Goal: Communication & Community: Answer question/provide support

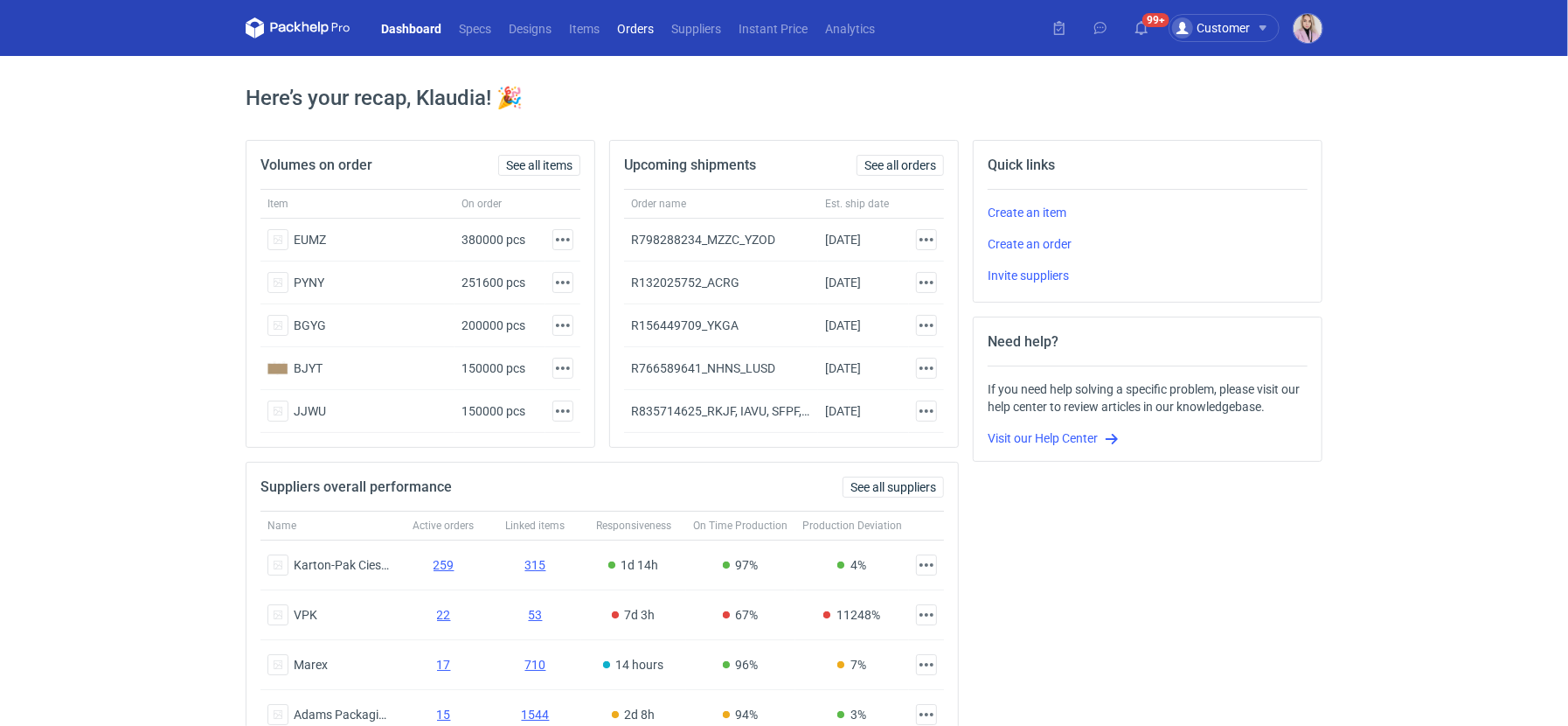
click at [645, 32] on link "Orders" at bounding box center [636, 28] width 54 height 21
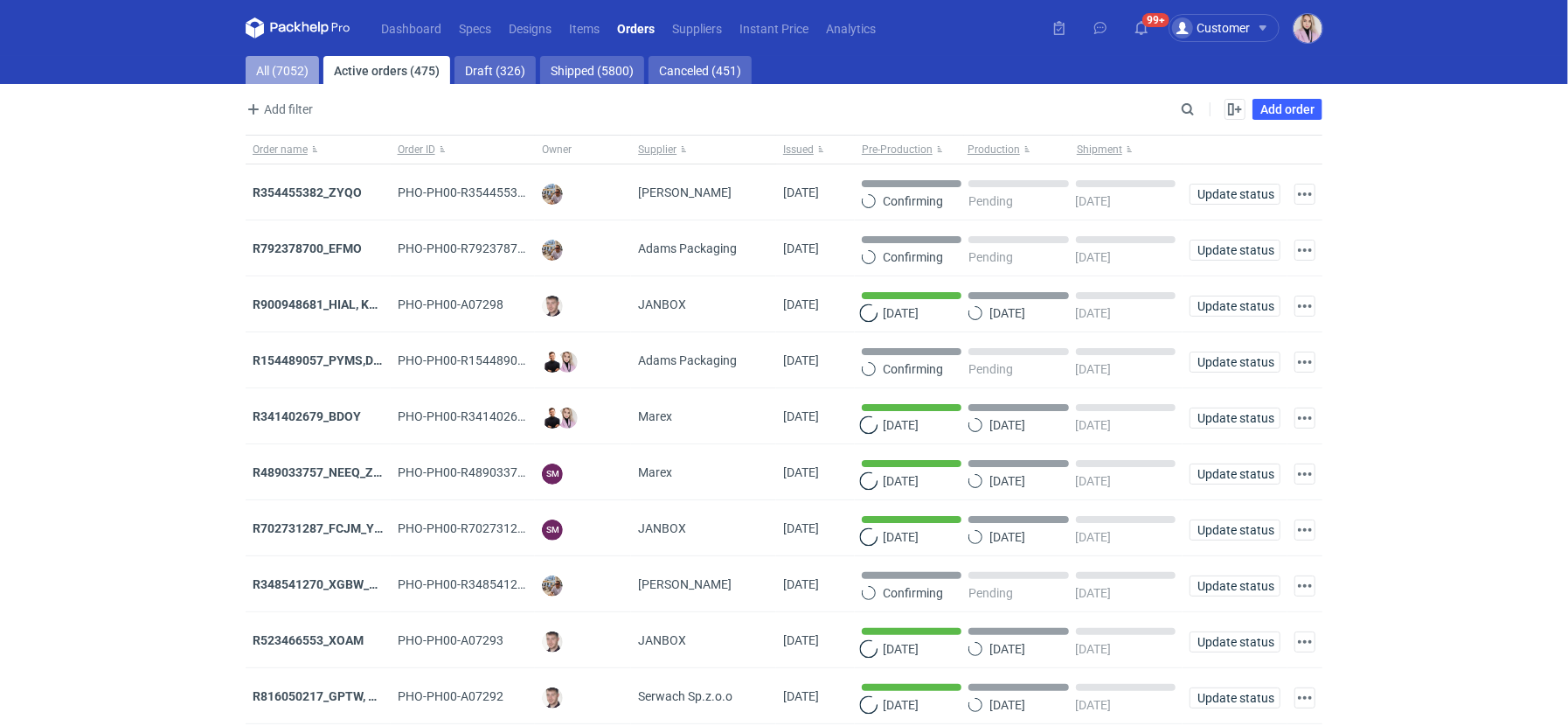
click at [272, 75] on link "All (7052)" at bounding box center [283, 70] width 74 height 28
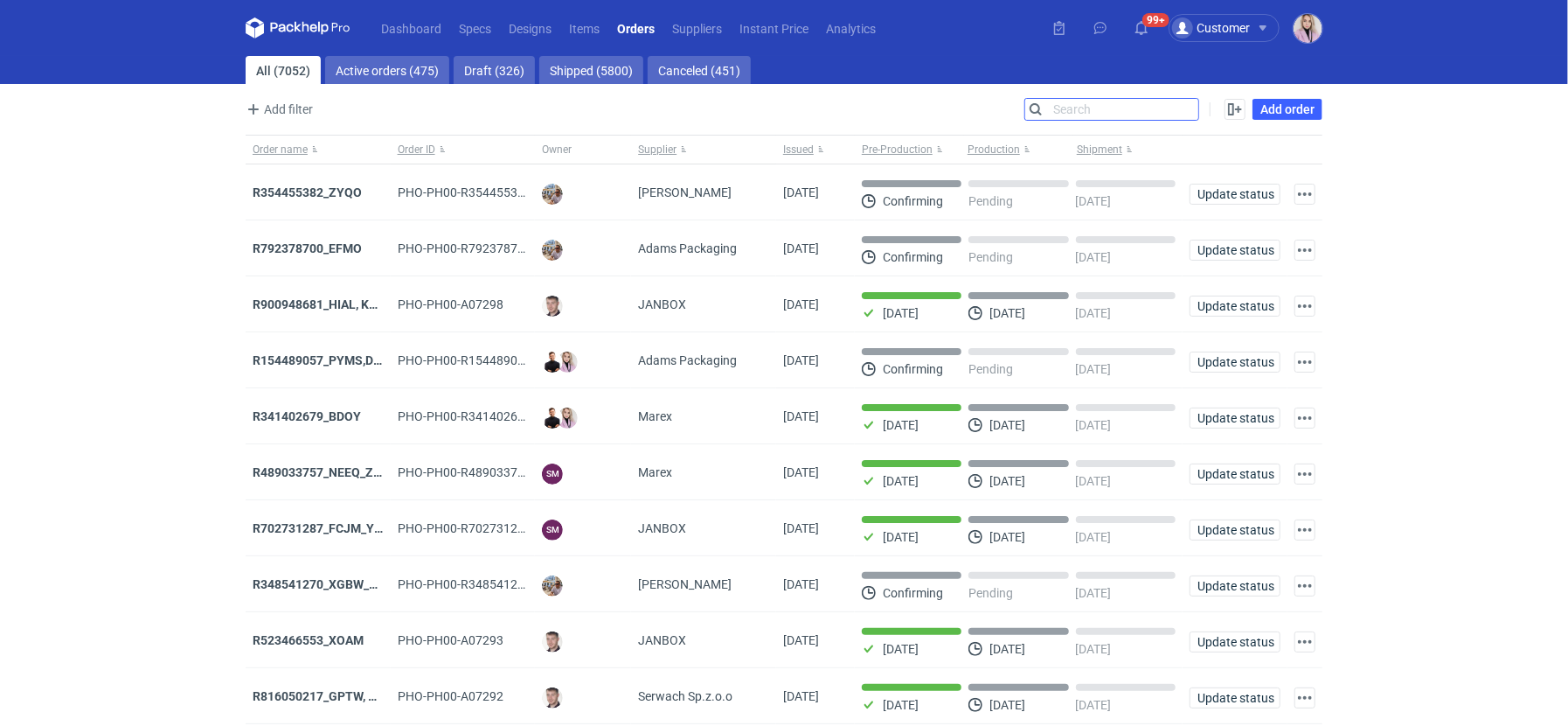
click at [1188, 107] on input "Search" at bounding box center [1111, 110] width 173 height 21
click at [1189, 107] on input "Search" at bounding box center [1111, 110] width 173 height 21
paste input "HBNR"
type input "HBNR"
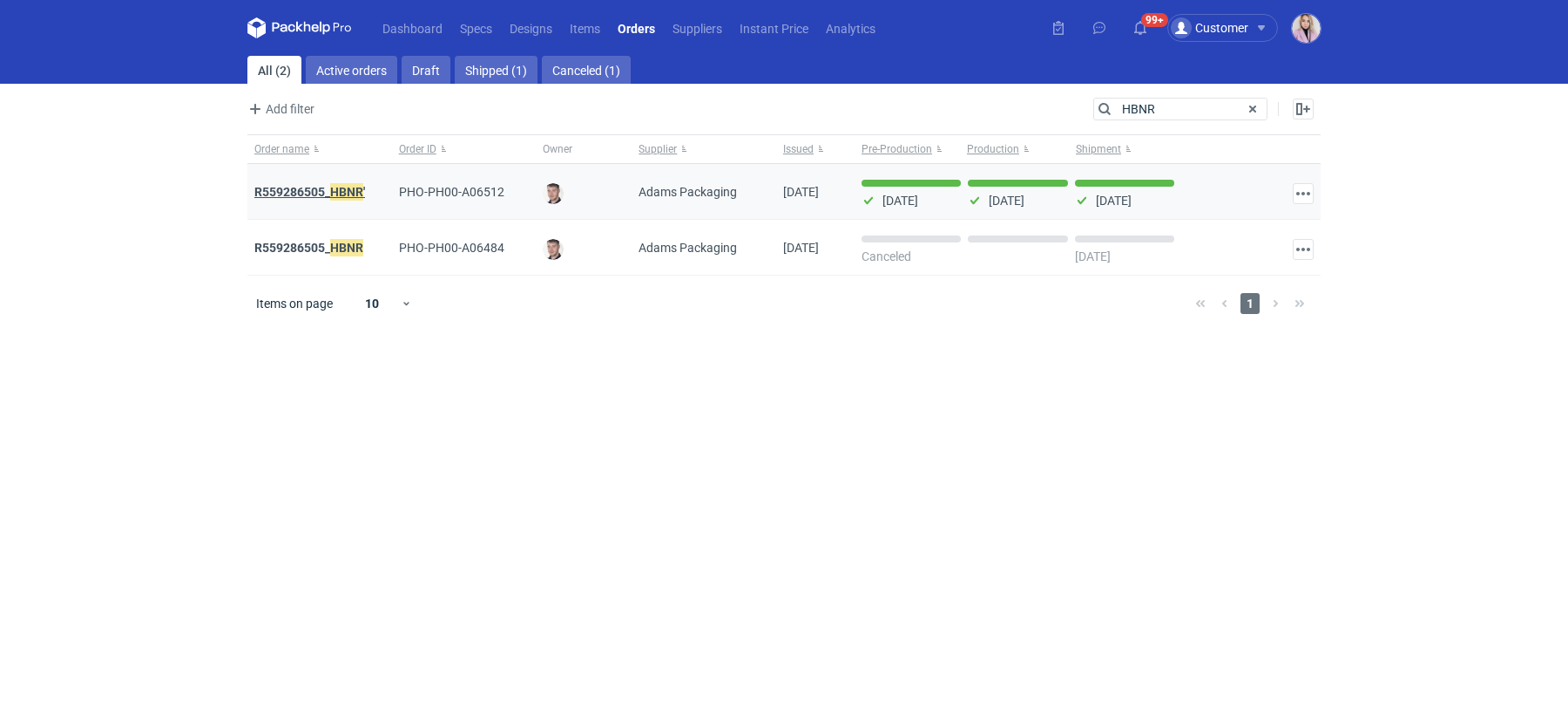
click at [327, 197] on strong "R559286505_ HBNR '" at bounding box center [310, 192] width 110 height 19
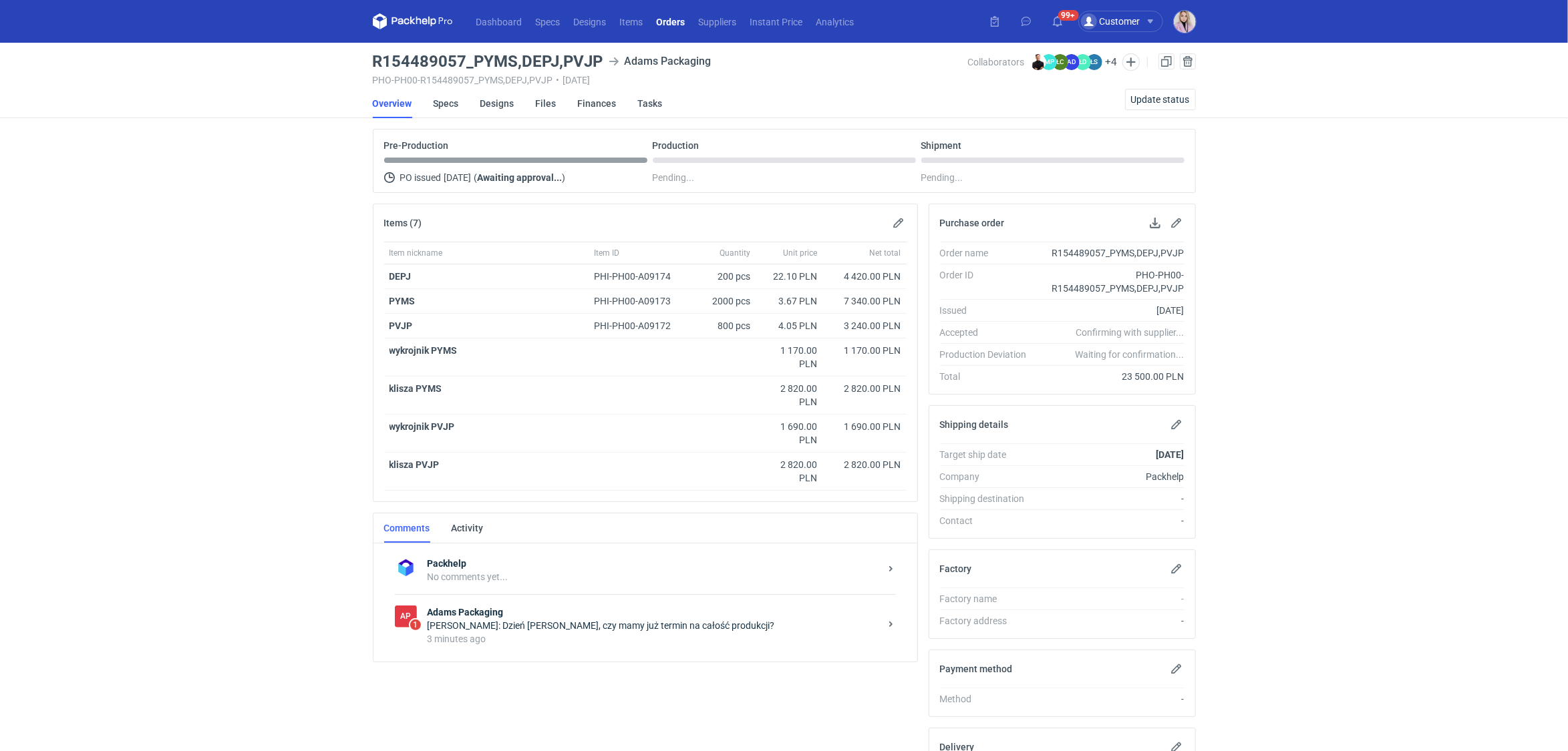
click at [600, 632] on div "3 minutes ago" at bounding box center [654, 639] width 452 height 13
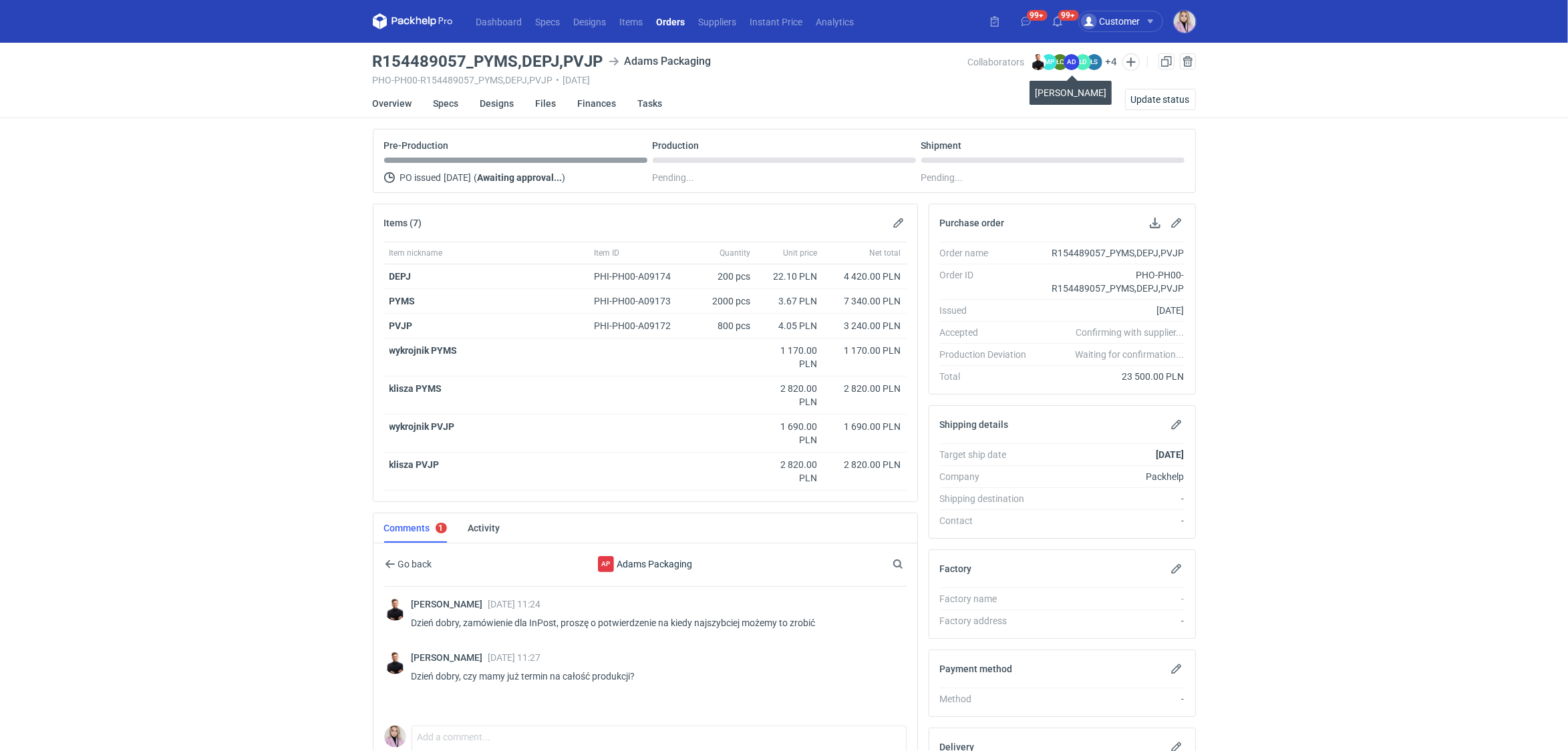
click at [1065, 58] on figcaption "AD" at bounding box center [1072, 62] width 16 height 16
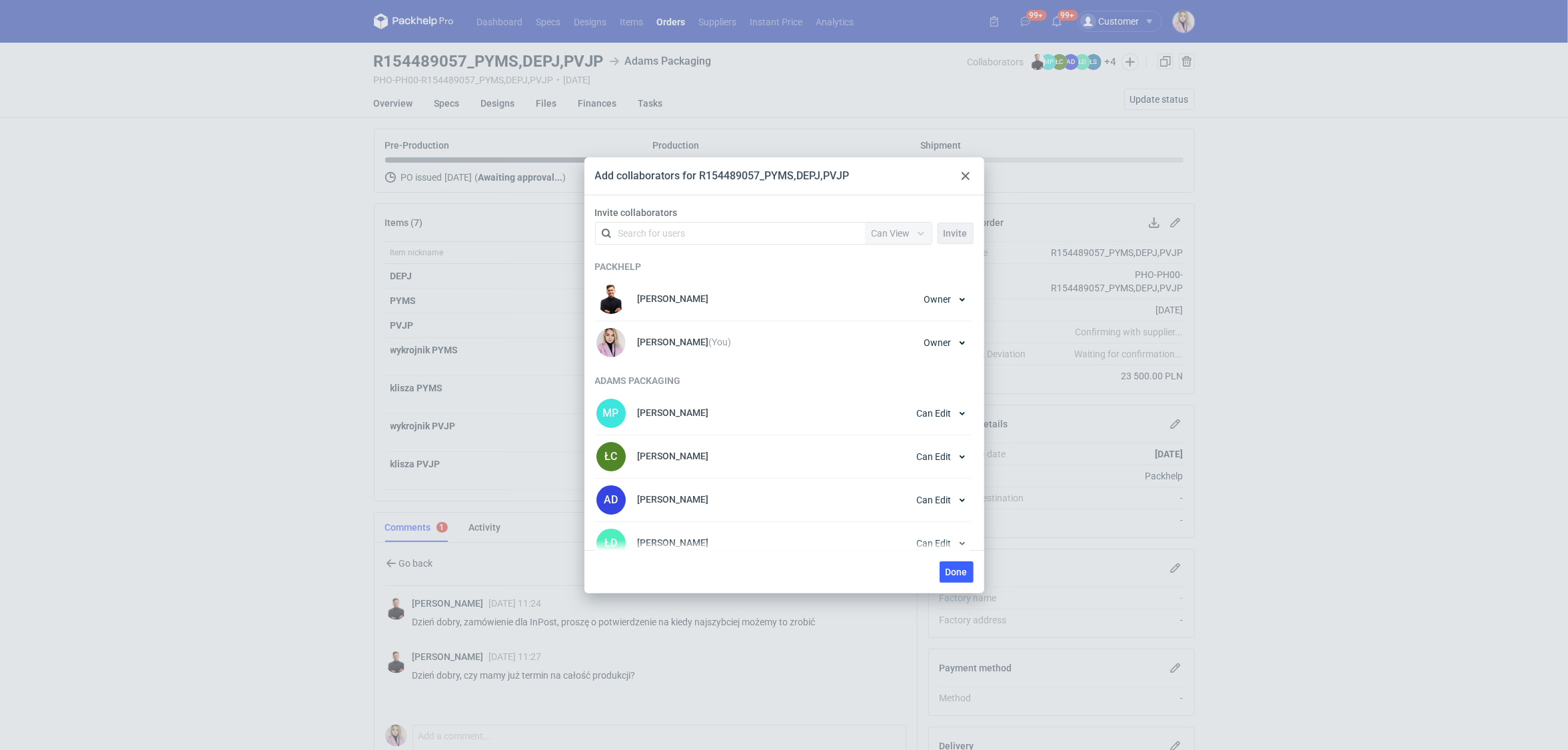
click at [283, 229] on div "Add collaborators for R154489057_PYMS,DEPJ,PVJP Invite collaborators Search for…" at bounding box center [784, 375] width 1568 height 750
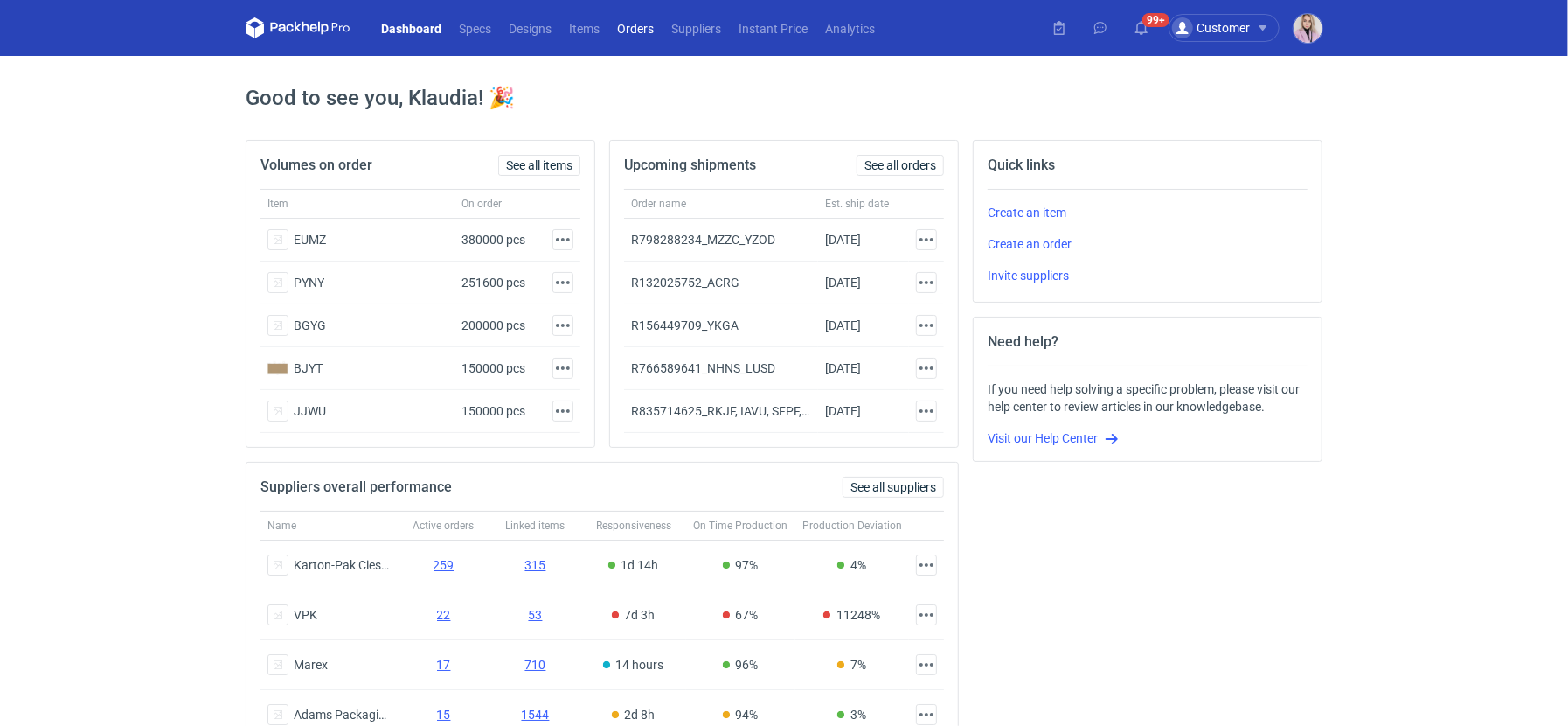
click at [647, 34] on link "Orders" at bounding box center [636, 28] width 54 height 21
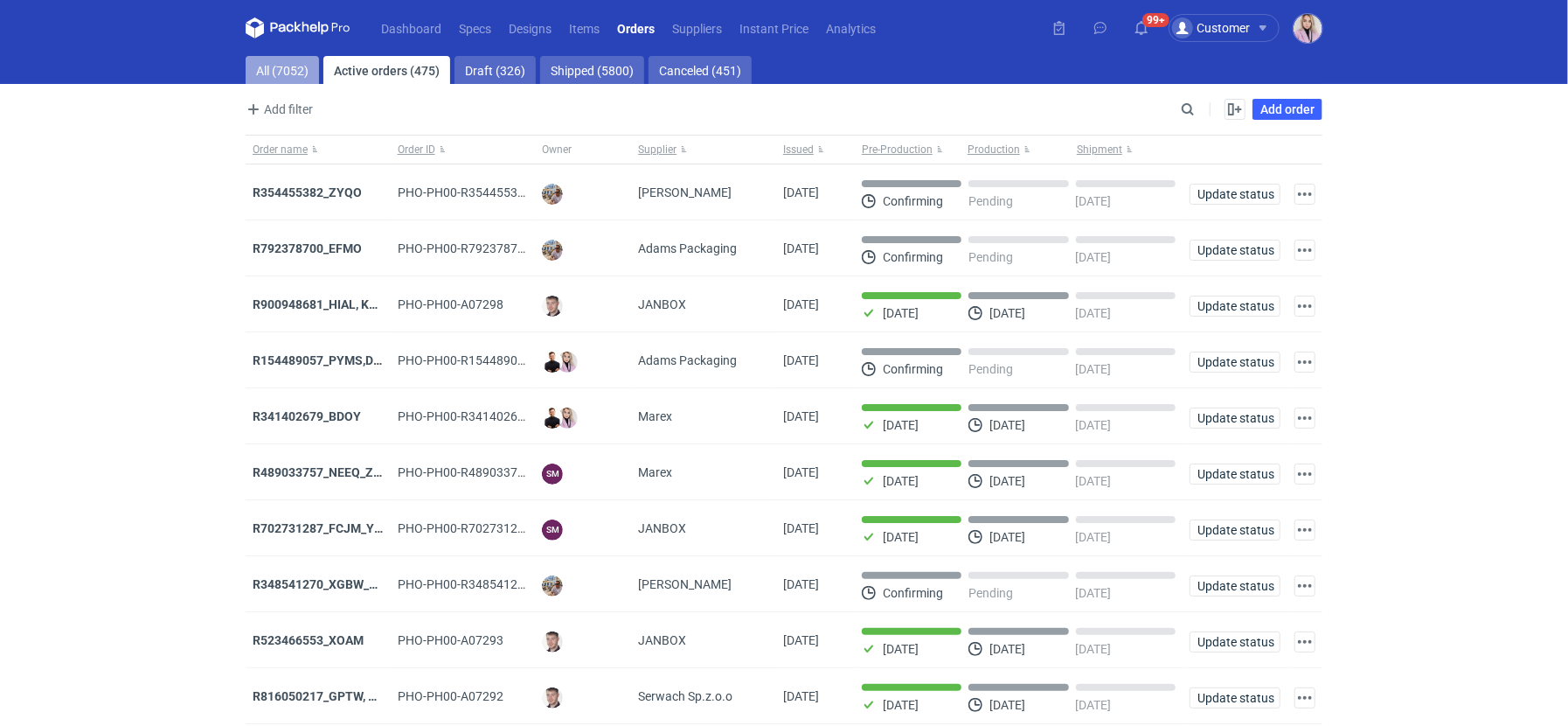
click at [277, 56] on link "All (7052)" at bounding box center [283, 70] width 74 height 28
click at [1181, 97] on main "All (7052) Active orders (475) Draft (326) Shipped (5800) Canceled (451) Add fi…" at bounding box center [784, 418] width 1091 height 724
click at [1181, 99] on input "Search" at bounding box center [1111, 110] width 173 height 21
paste input "FHDA"
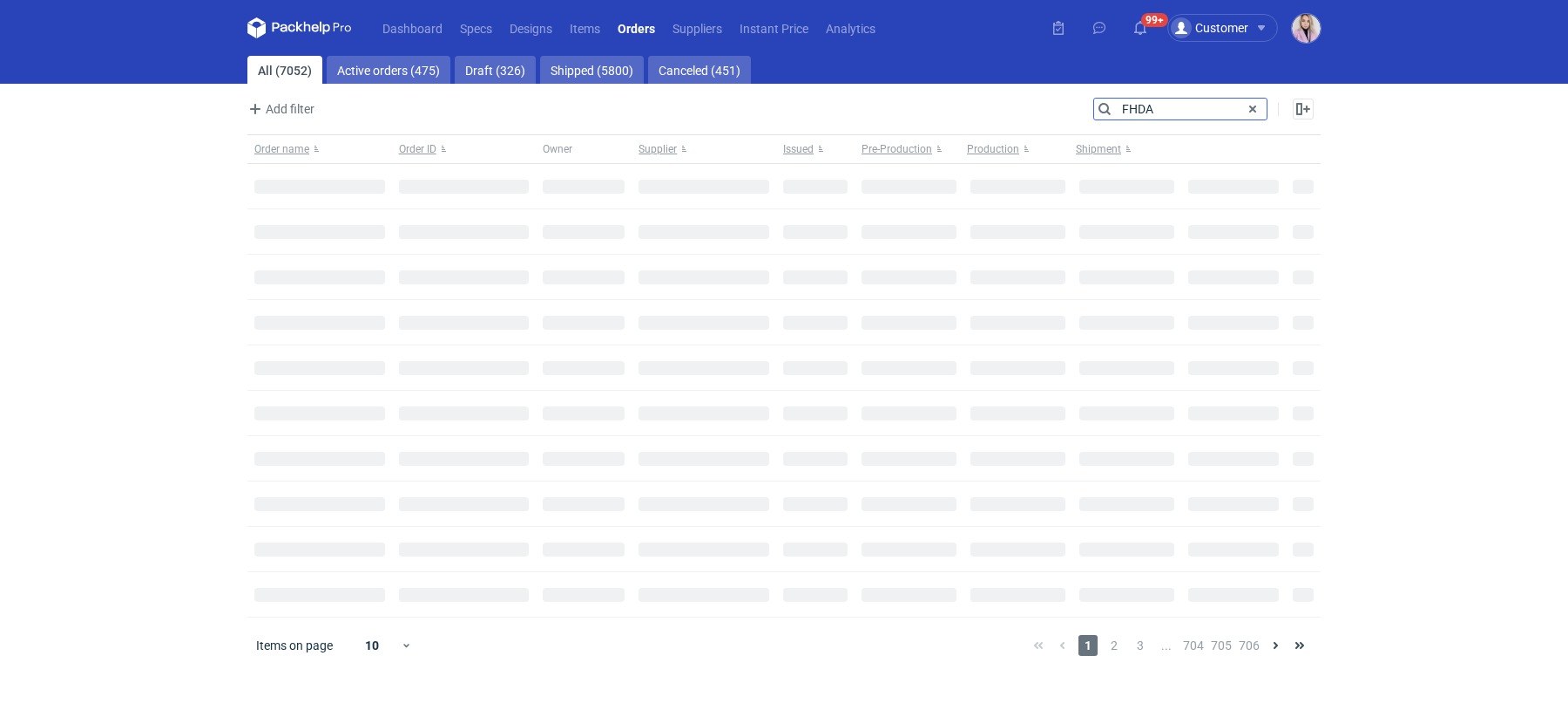
type input "FHDA"
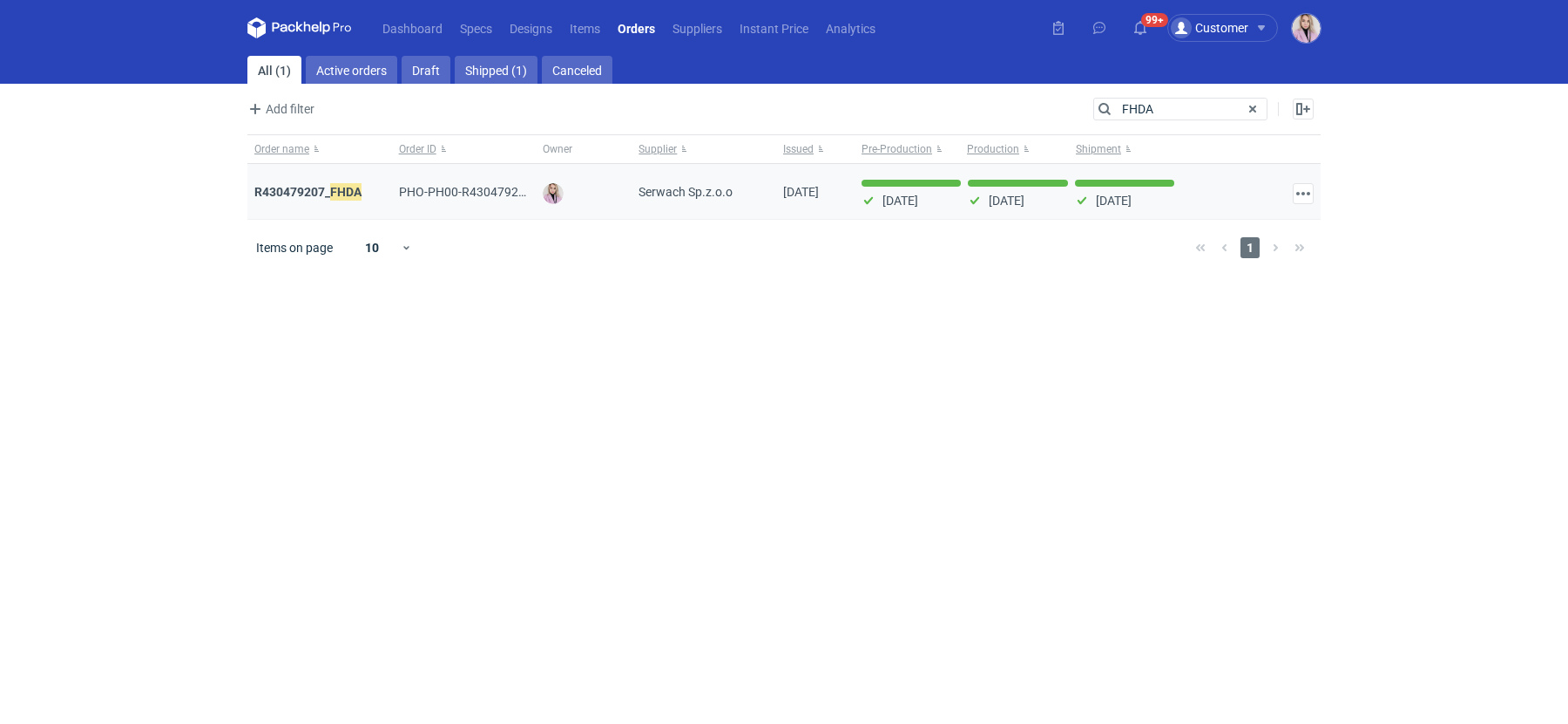
click at [322, 199] on div "R430479207_ FHDA" at bounding box center [319, 192] width 144 height 56
click at [332, 192] on em "FHDA" at bounding box center [346, 192] width 32 height 19
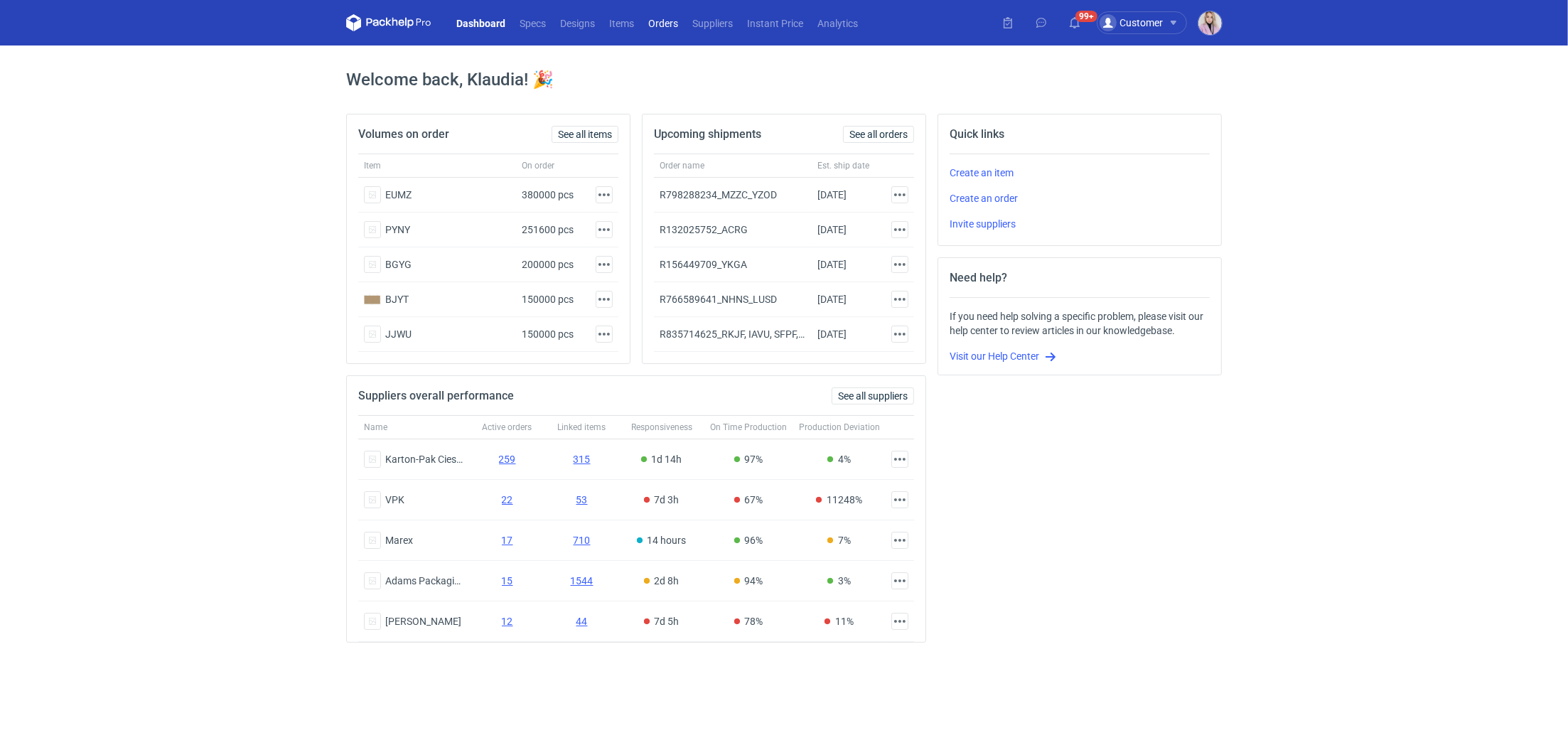
click at [666, 24] on link "Orders" at bounding box center [663, 23] width 44 height 17
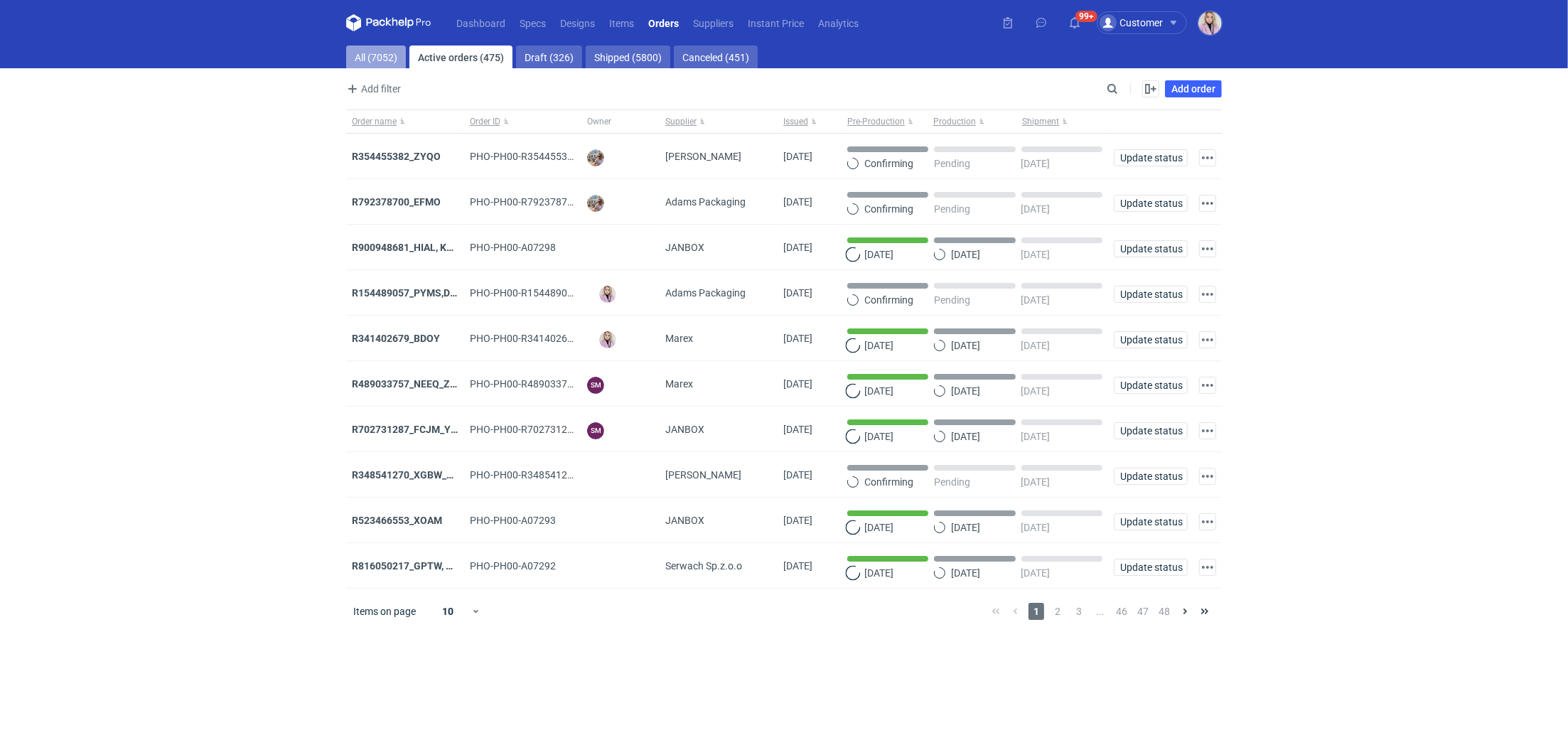
click at [375, 59] on link "All (7052)" at bounding box center [376, 57] width 60 height 23
click at [1120, 96] on input "Search" at bounding box center [1050, 89] width 141 height 17
click at [1120, 95] on input "Search" at bounding box center [1050, 89] width 141 height 17
paste input "SFPF"
type input "SFPF"
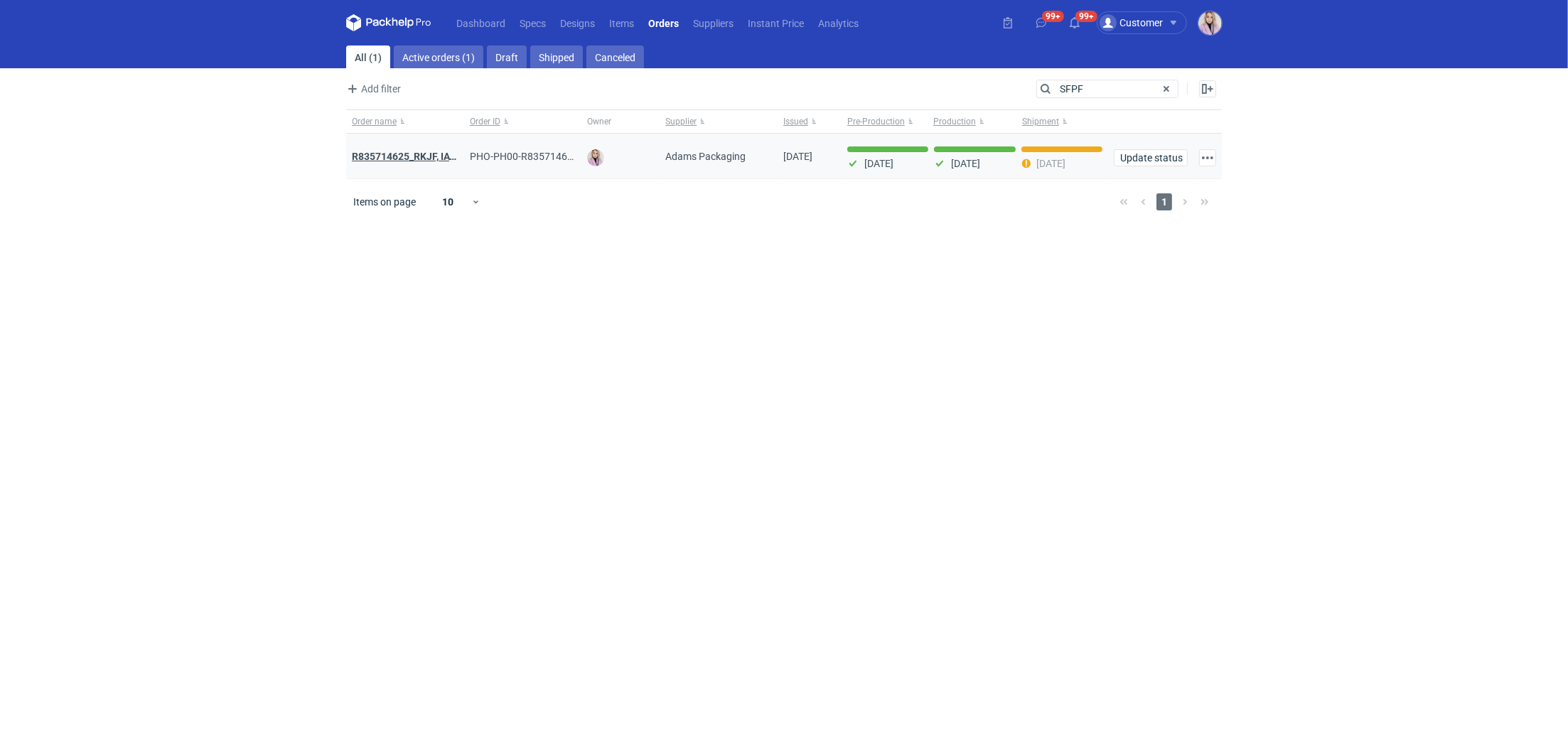
click at [420, 151] on strong "R835714625_RKJF, IAVU, SFPF , TXLA" at bounding box center [434, 156] width 164 height 16
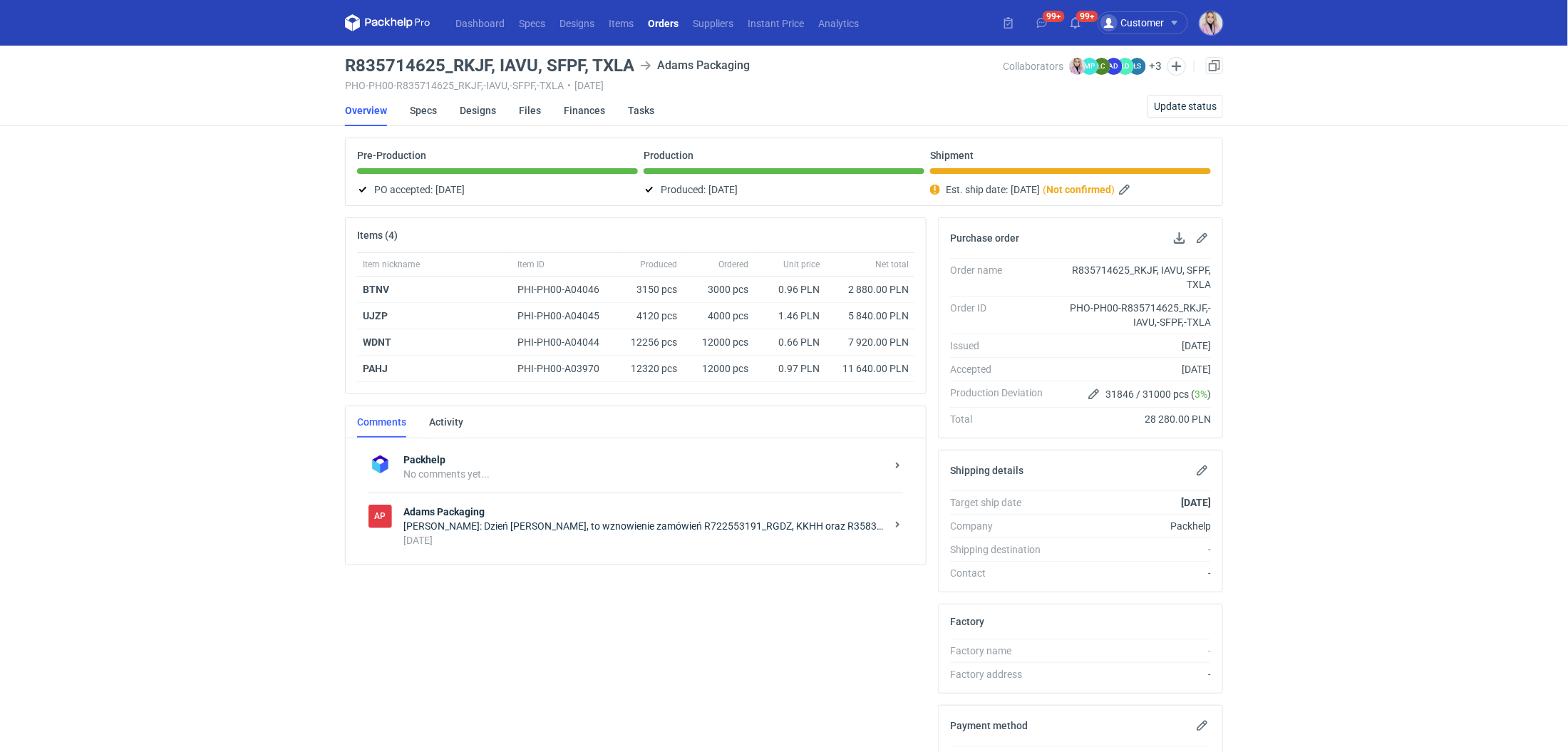
click at [662, 20] on link "Orders" at bounding box center [663, 23] width 45 height 17
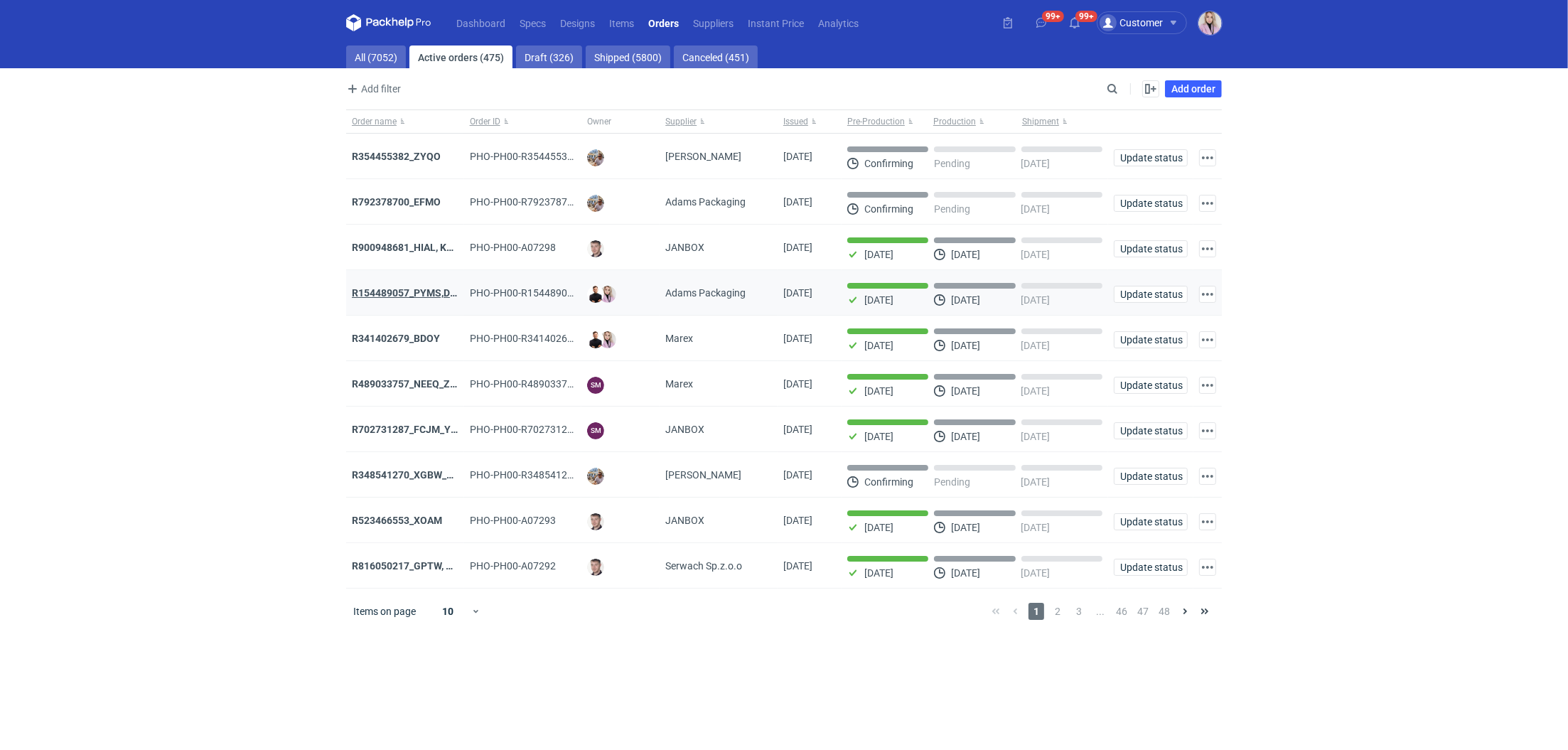
click at [403, 290] on strong "R154489057_PYMS,DEPJ,PVJP" at bounding box center [423, 293] width 142 height 11
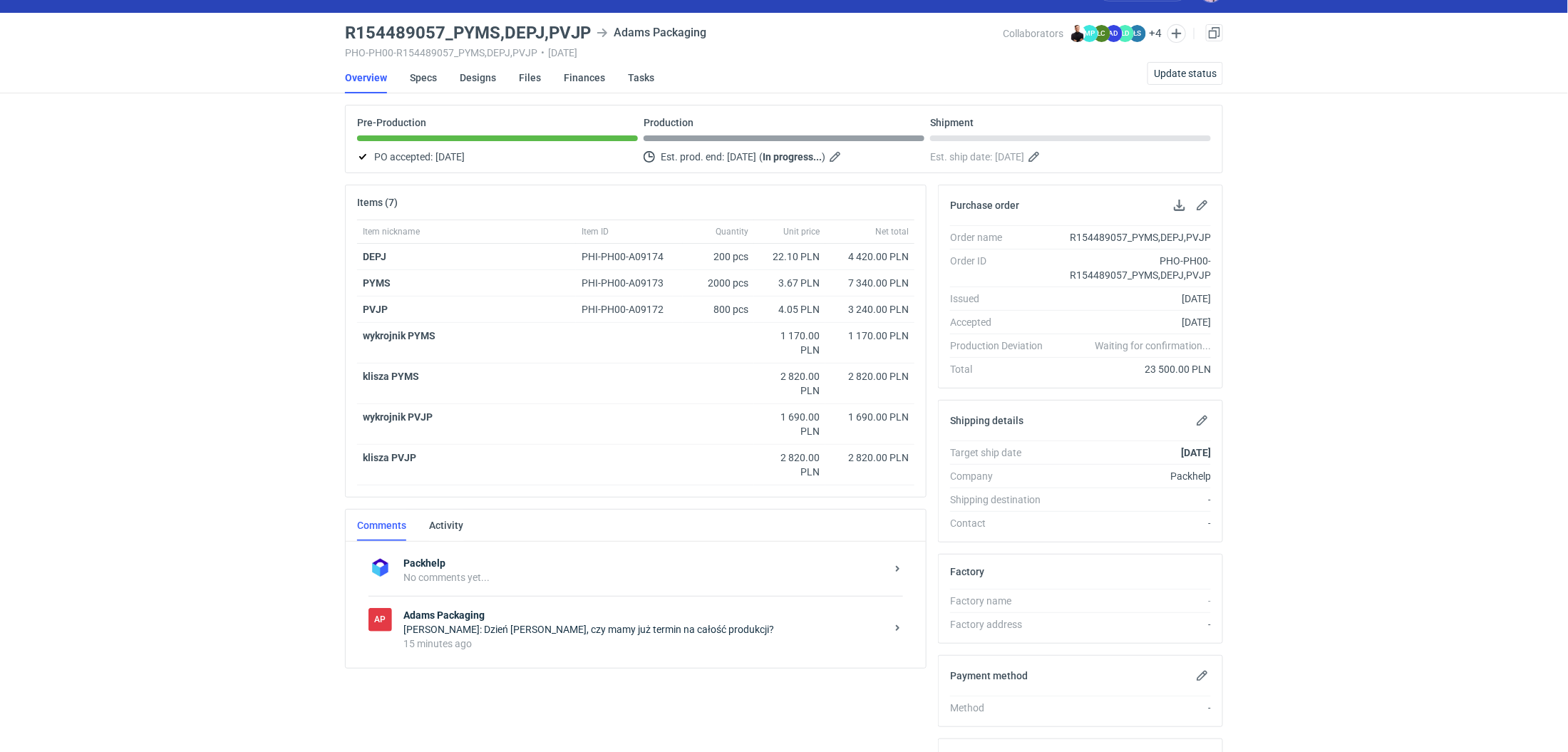
scroll to position [34, 0]
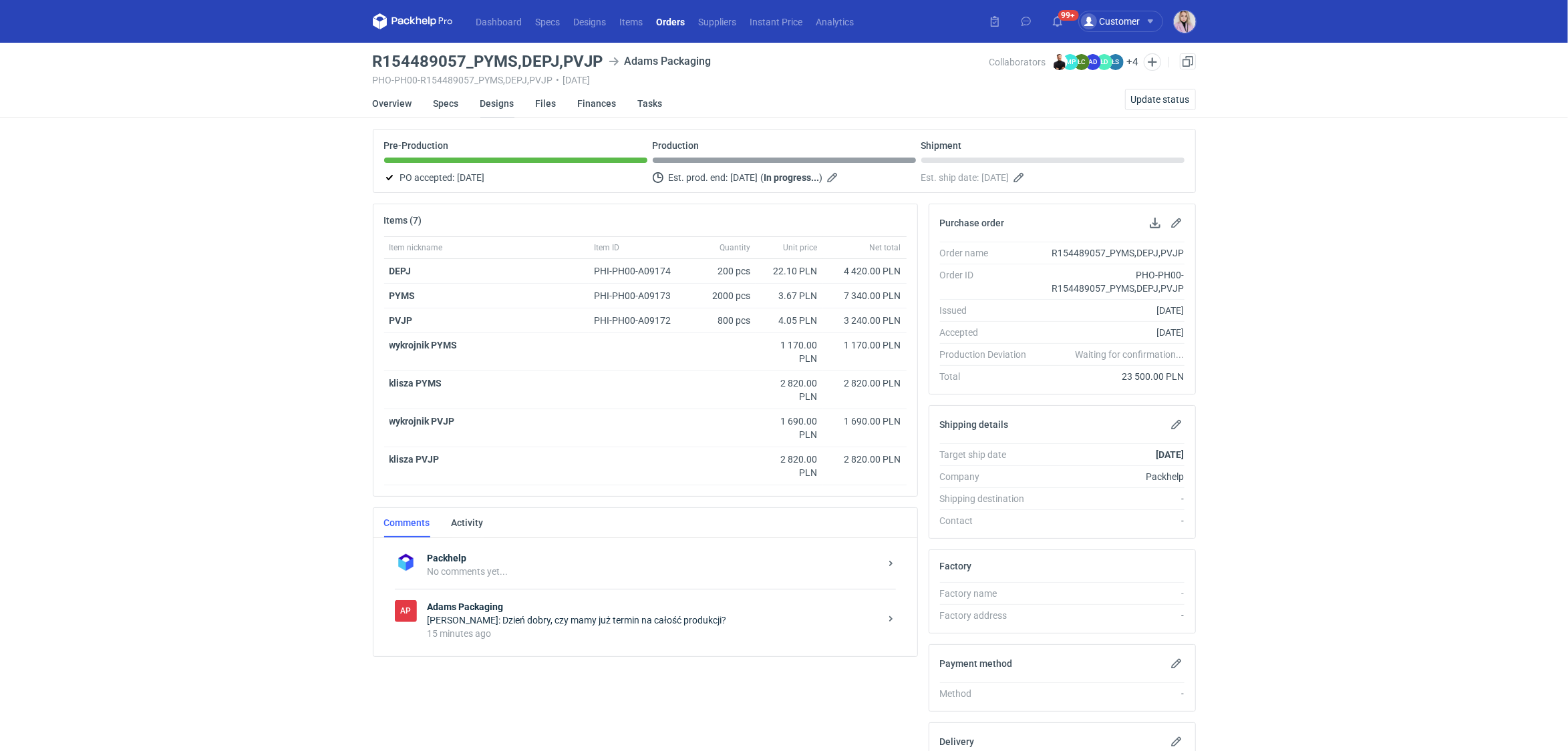
click at [496, 103] on link "Designs" at bounding box center [497, 103] width 34 height 30
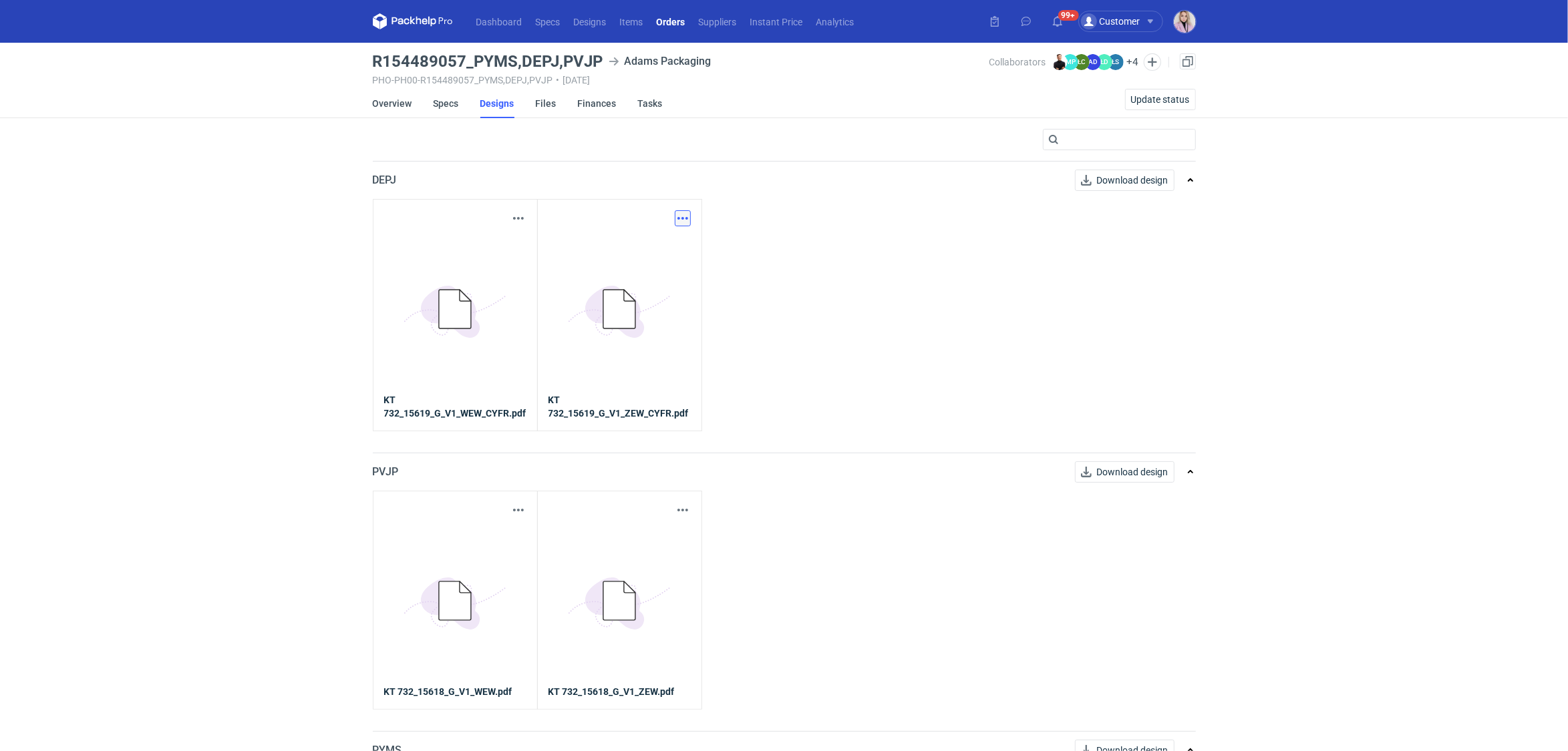
click at [687, 215] on button "button" at bounding box center [683, 219] width 16 height 16
click at [635, 258] on div "Download design part" at bounding box center [624, 248] width 134 height 32
click at [617, 245] on link "Download design part" at bounding box center [623, 248] width 123 height 21
click at [384, 109] on link "Overview" at bounding box center [393, 103] width 40 height 30
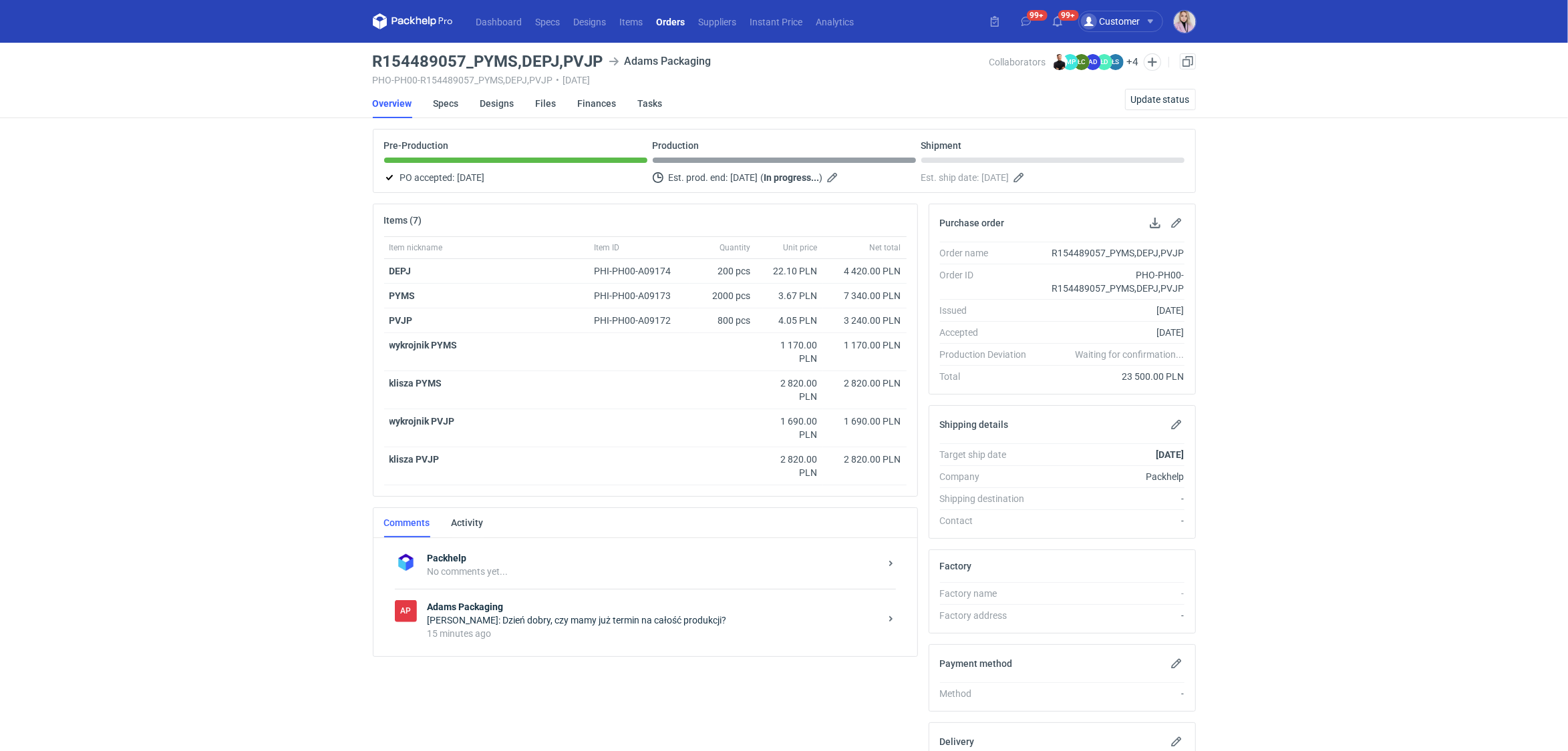
click at [547, 600] on strong "Adams Packaging" at bounding box center [654, 607] width 452 height 13
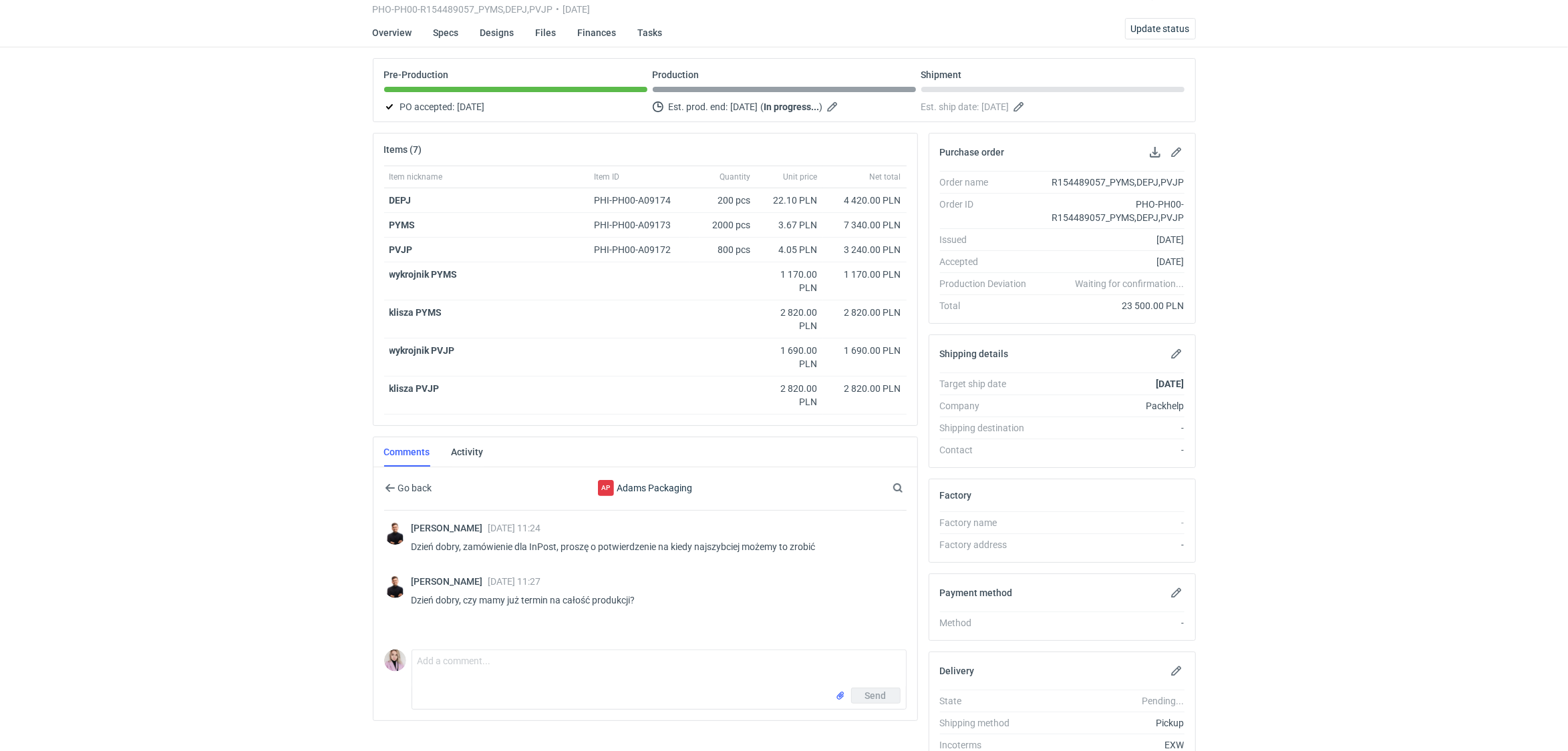
scroll to position [79, 0]
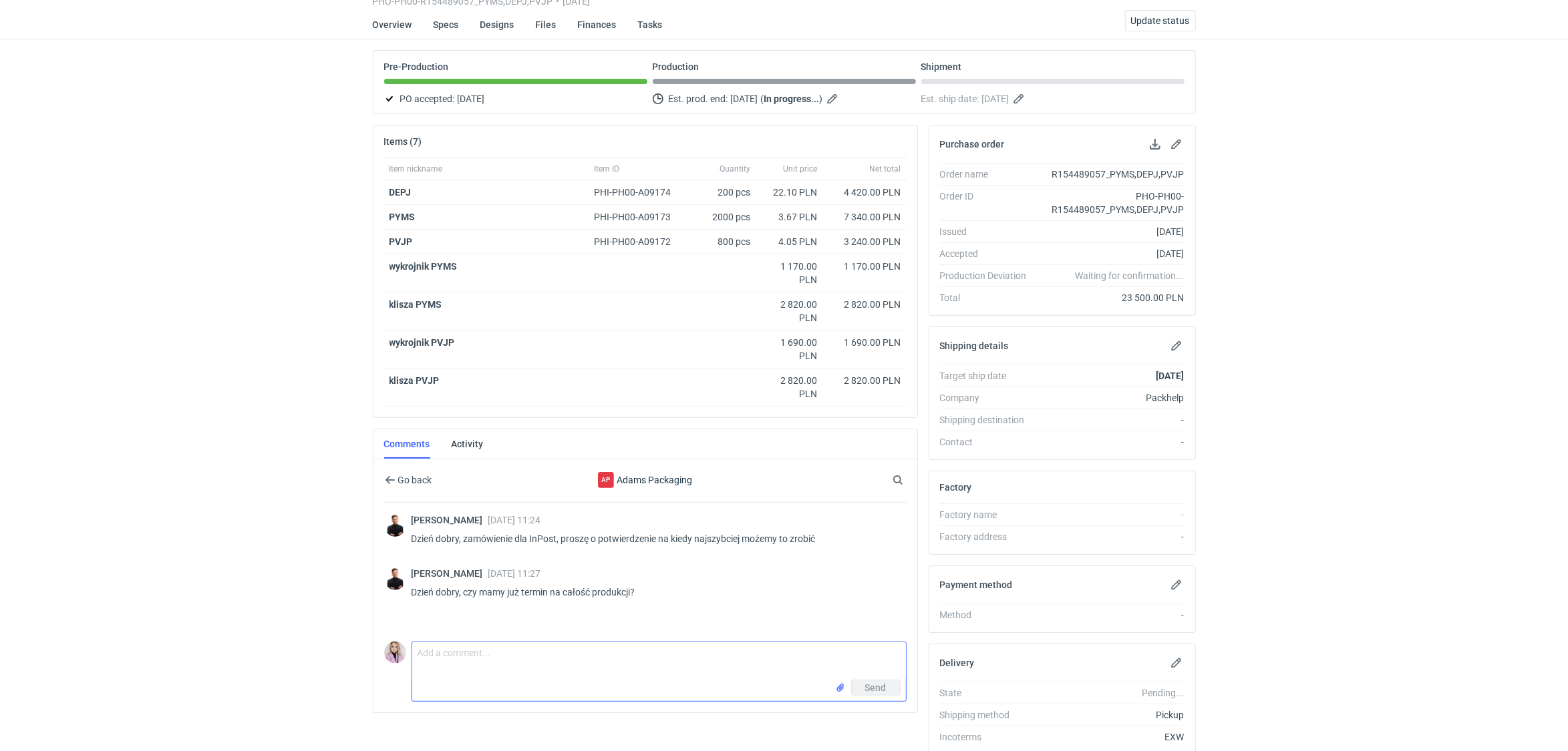
click at [472, 650] on textarea "Comment message" at bounding box center [659, 661] width 494 height 38
click at [574, 649] on textarea "Dzień dobry, prośba o przygotowanie paczki z 4 szt" at bounding box center [659, 661] width 494 height 38
click at [693, 646] on textarea "Dzień dobry, prośba o przygotowanie dodatkowej paczki z 4 szt" at bounding box center [659, 661] width 494 height 38
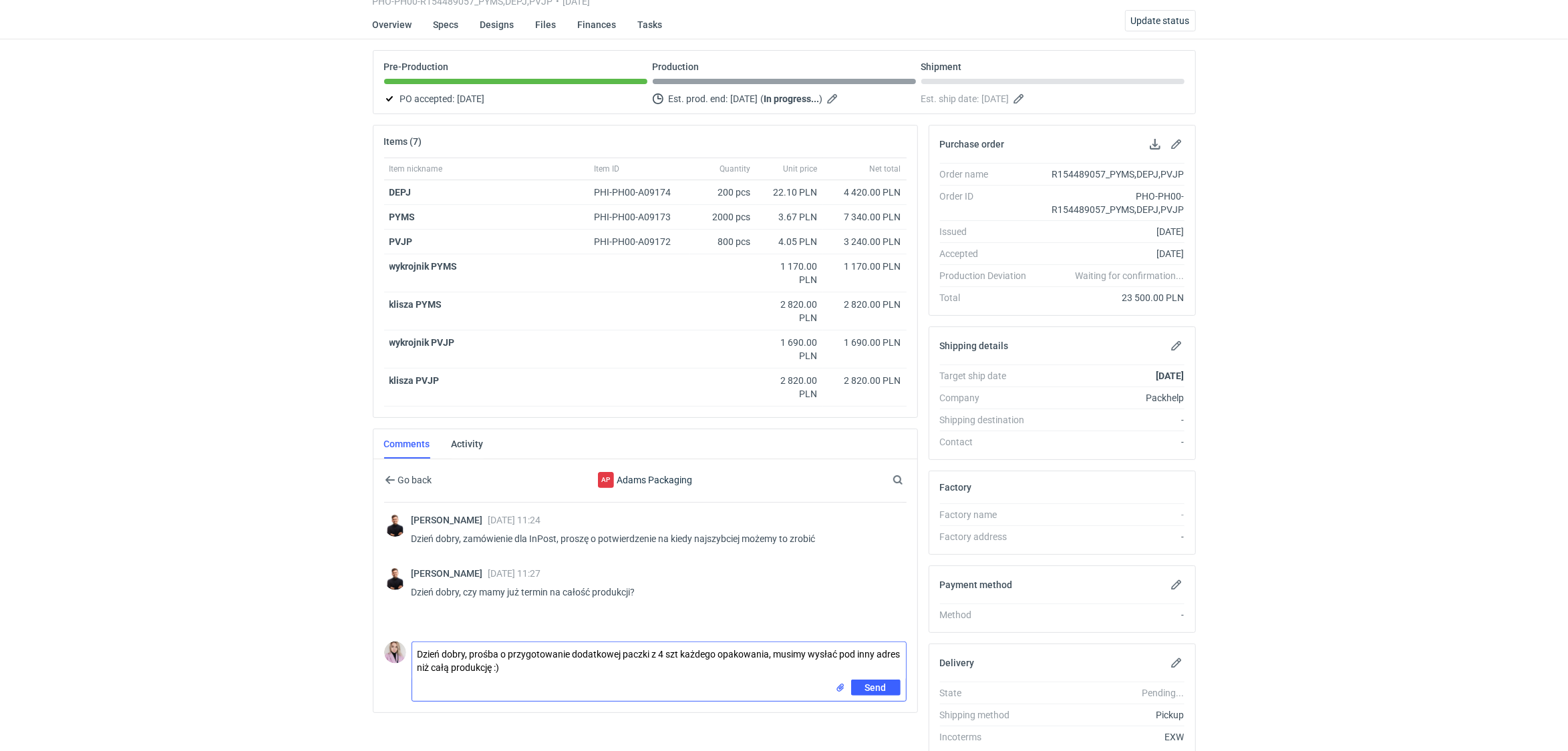
type textarea "Dzień dobry, prośba o przygotowanie dodatkowej paczki z 4 szt każdego opakowani…"
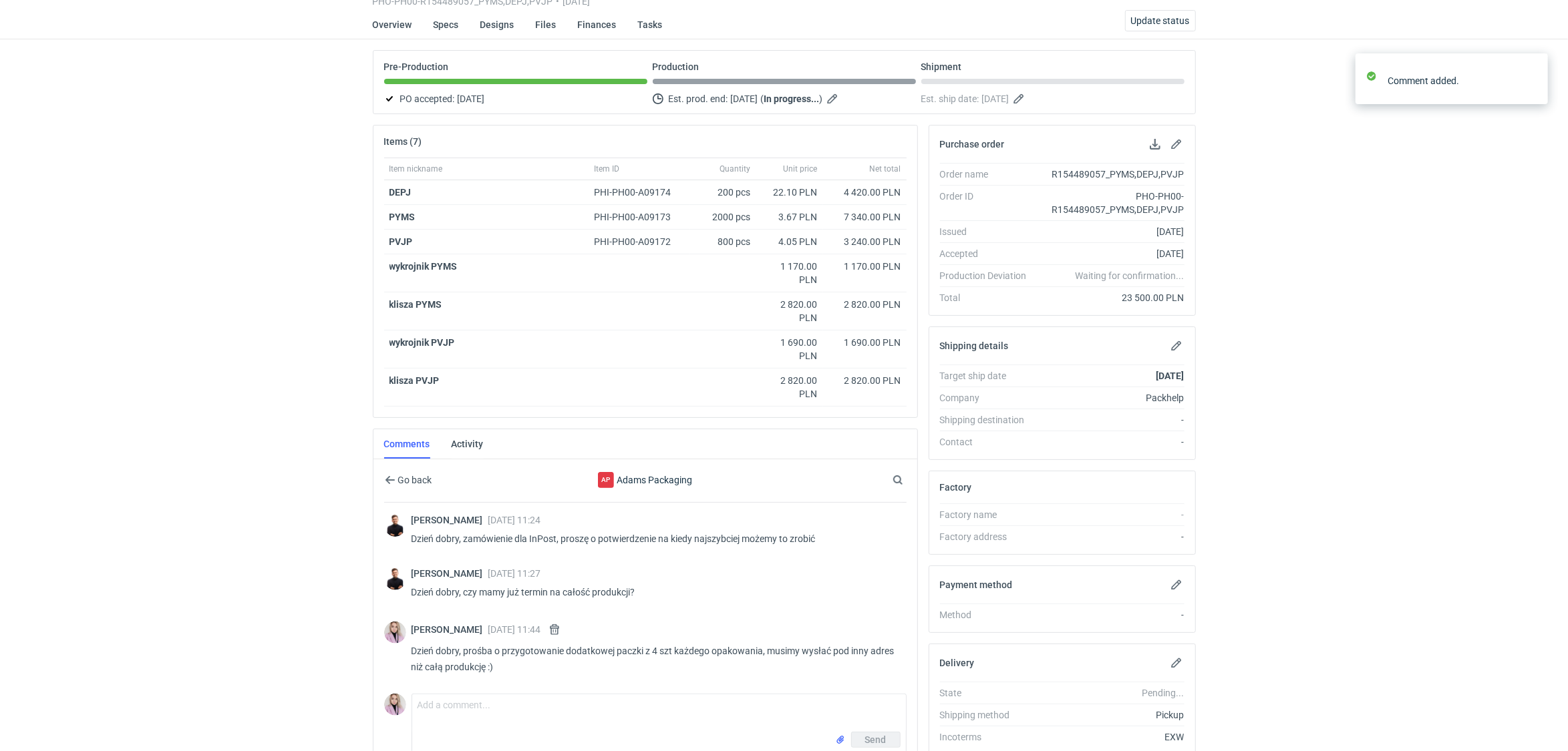
scroll to position [0, 0]
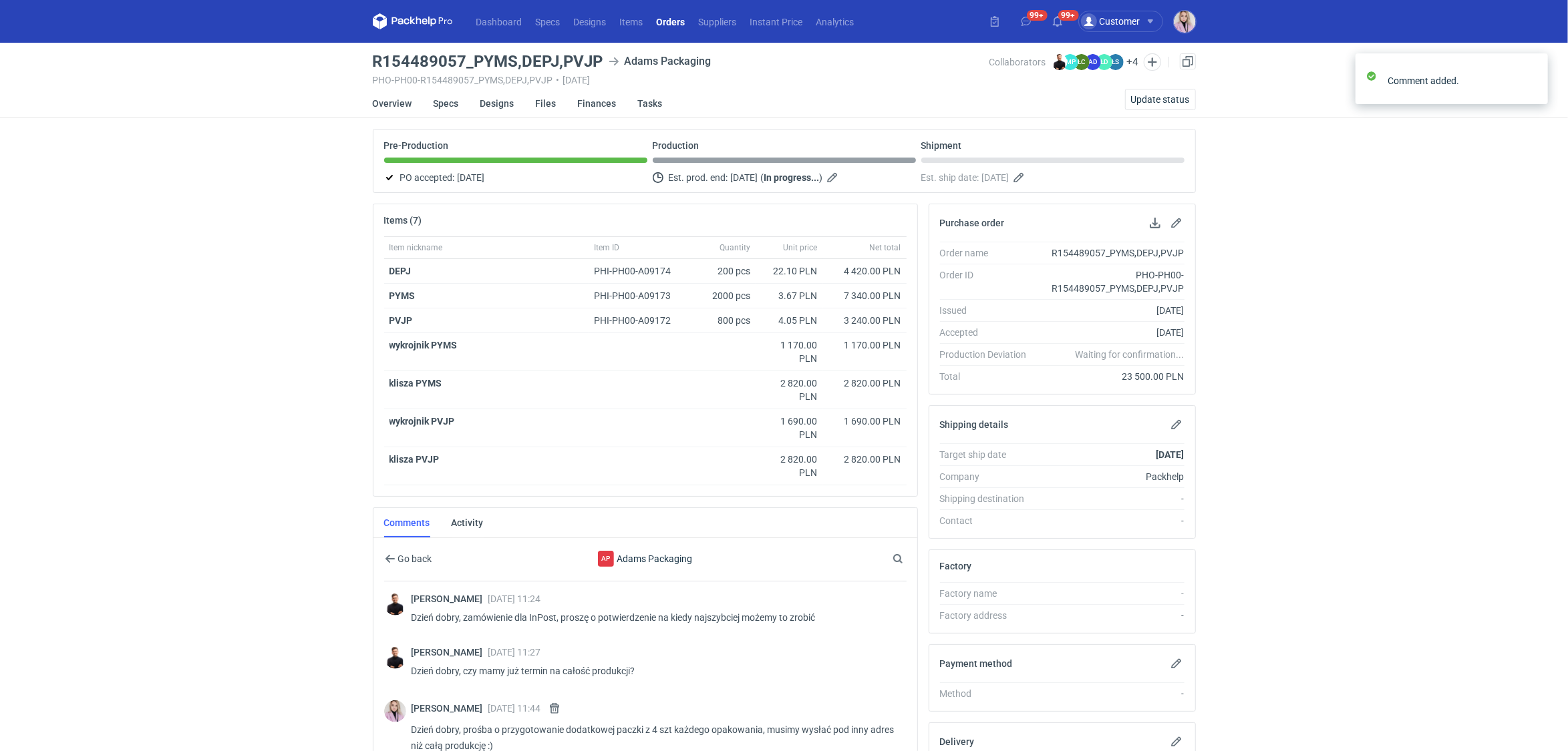
click at [590, 62] on h3 "R154489057_PYMS,DEPJ,PVJP" at bounding box center [488, 62] width 231 height 16
copy h3 "PVJP"
